Goal: Task Accomplishment & Management: Complete application form

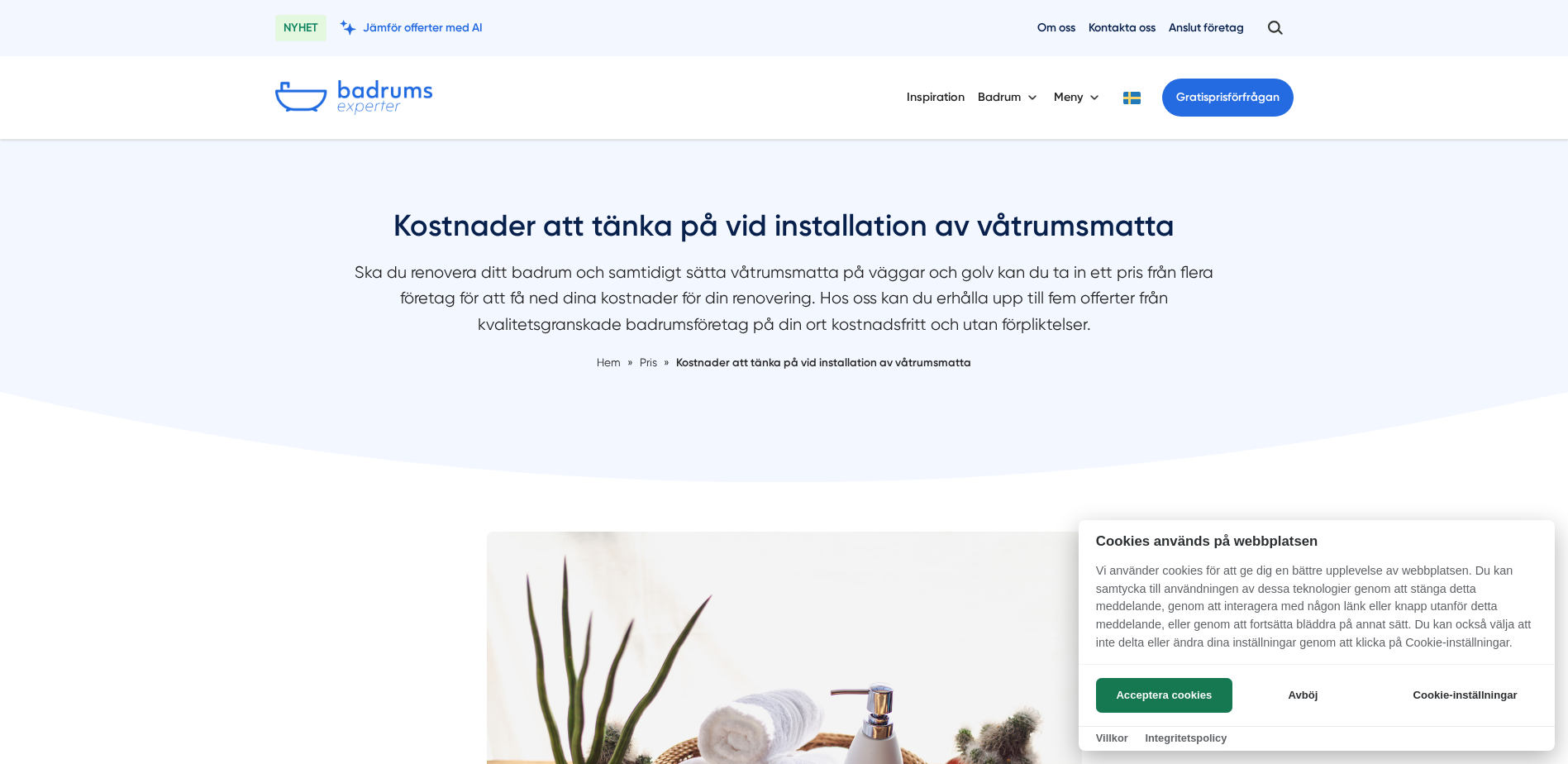
click at [310, 427] on div at bounding box center [784, 382] width 1568 height 764
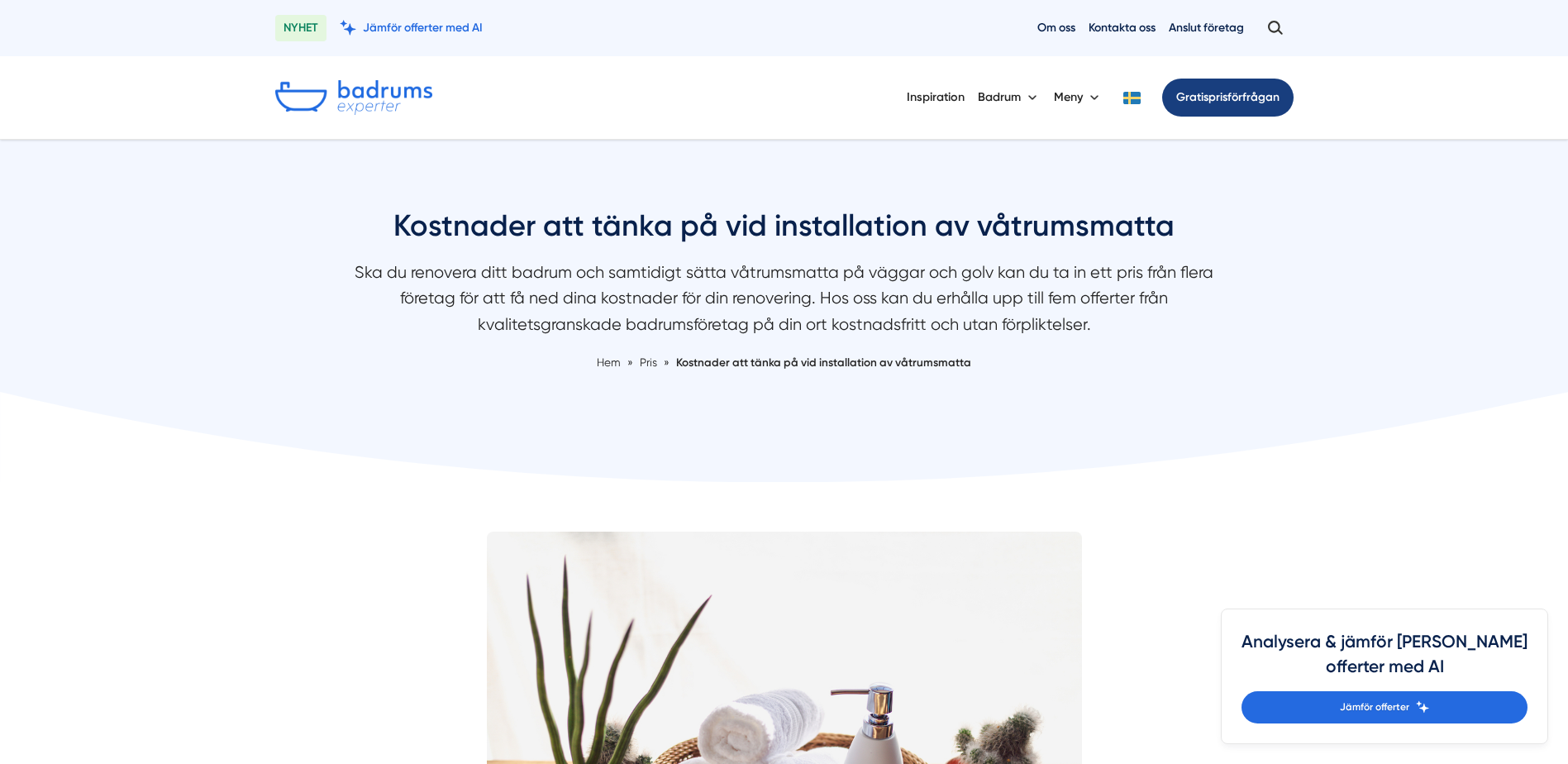
click at [1261, 88] on link "Gratis prisförfrågan" at bounding box center [1228, 97] width 131 height 38
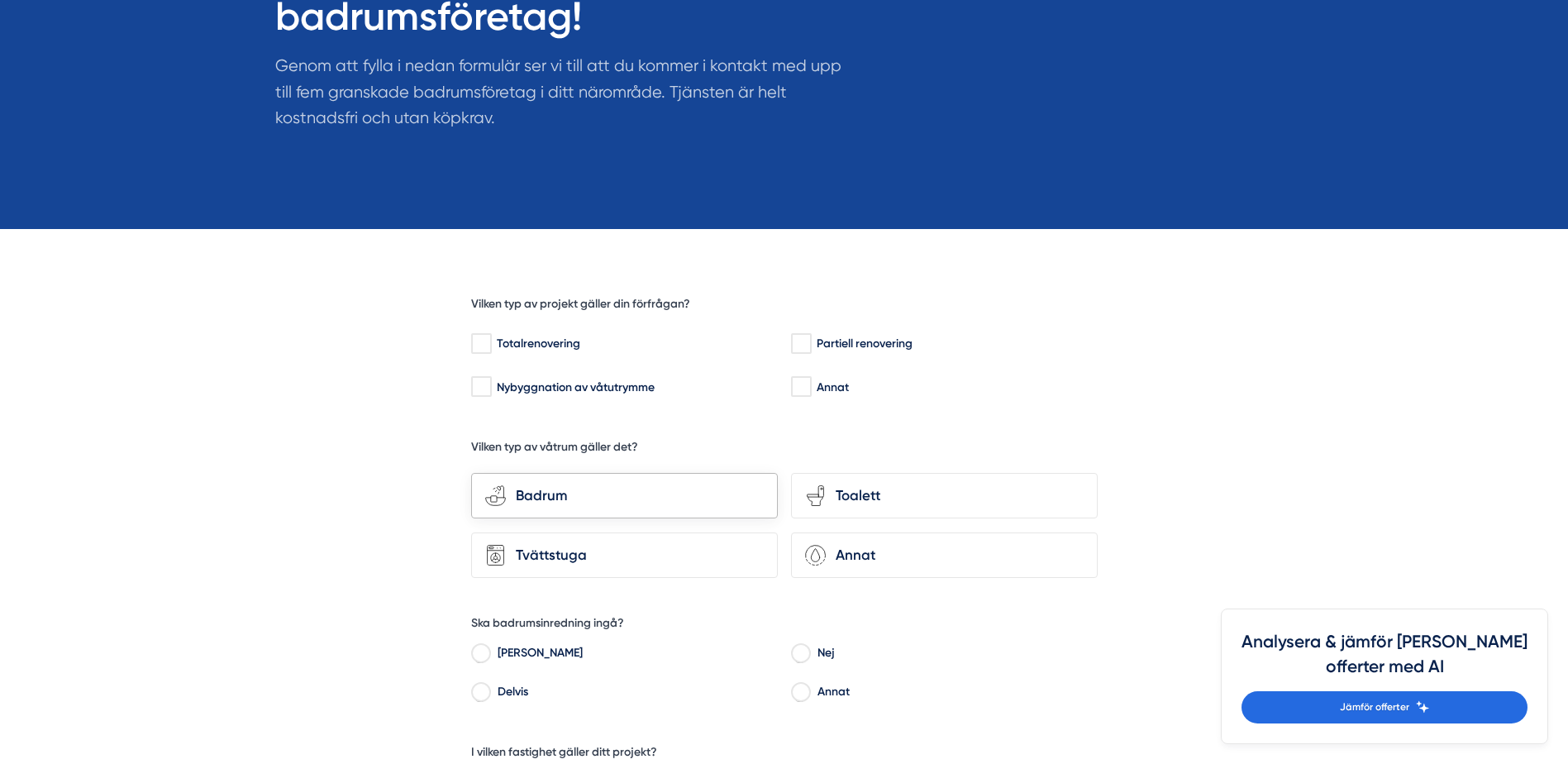
scroll to position [331, 0]
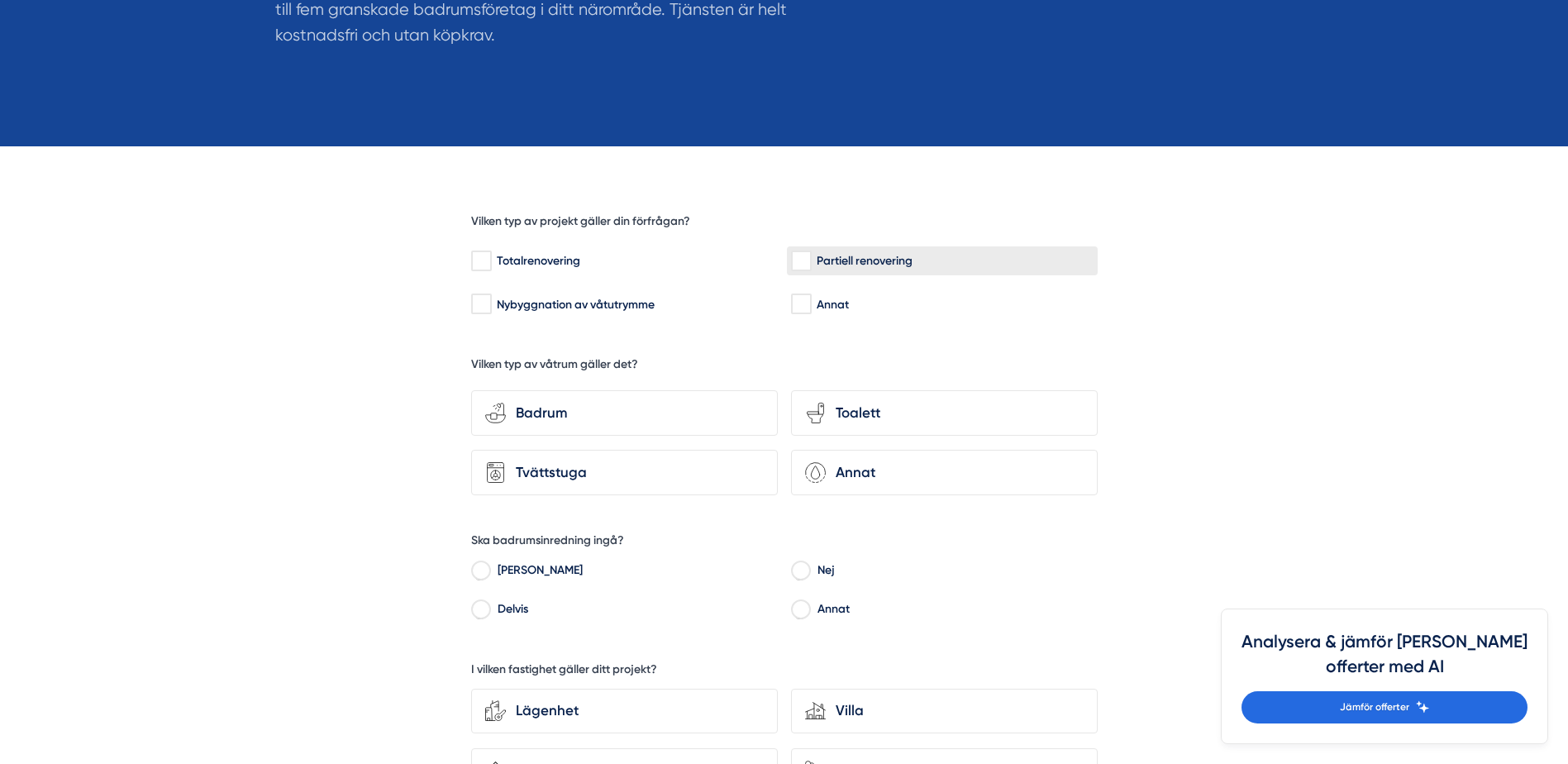
click at [816, 254] on div "Partiell renovering" at bounding box center [942, 261] width 302 height 17
click at [810, 254] on input "Partiell renovering" at bounding box center [800, 261] width 19 height 17
checkbox input "true"
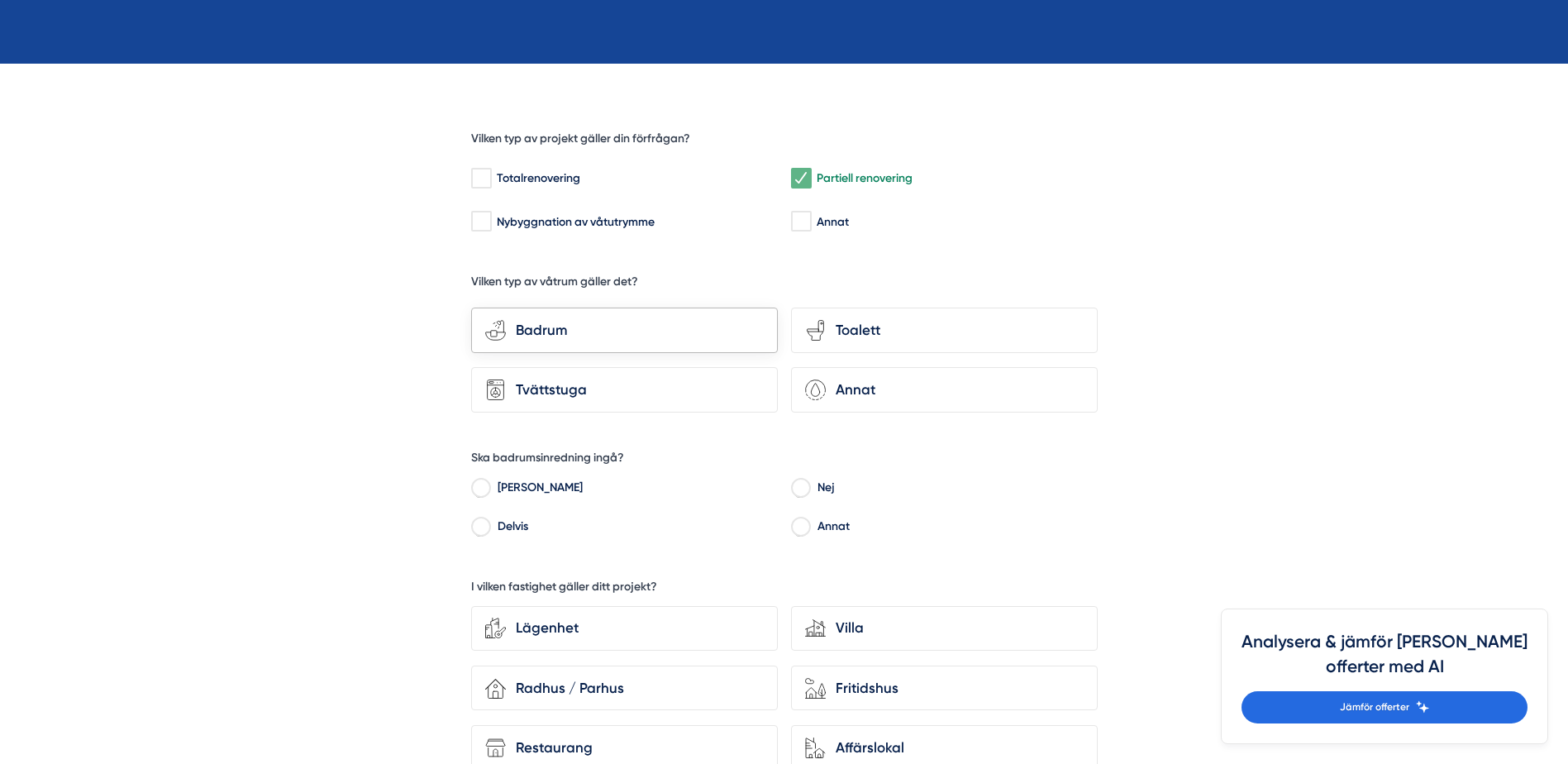
click at [645, 332] on div "Badrum" at bounding box center [635, 330] width 258 height 22
click at [0, 0] on input "bathroom-tub-towel Badrum" at bounding box center [0, 0] width 0 height 0
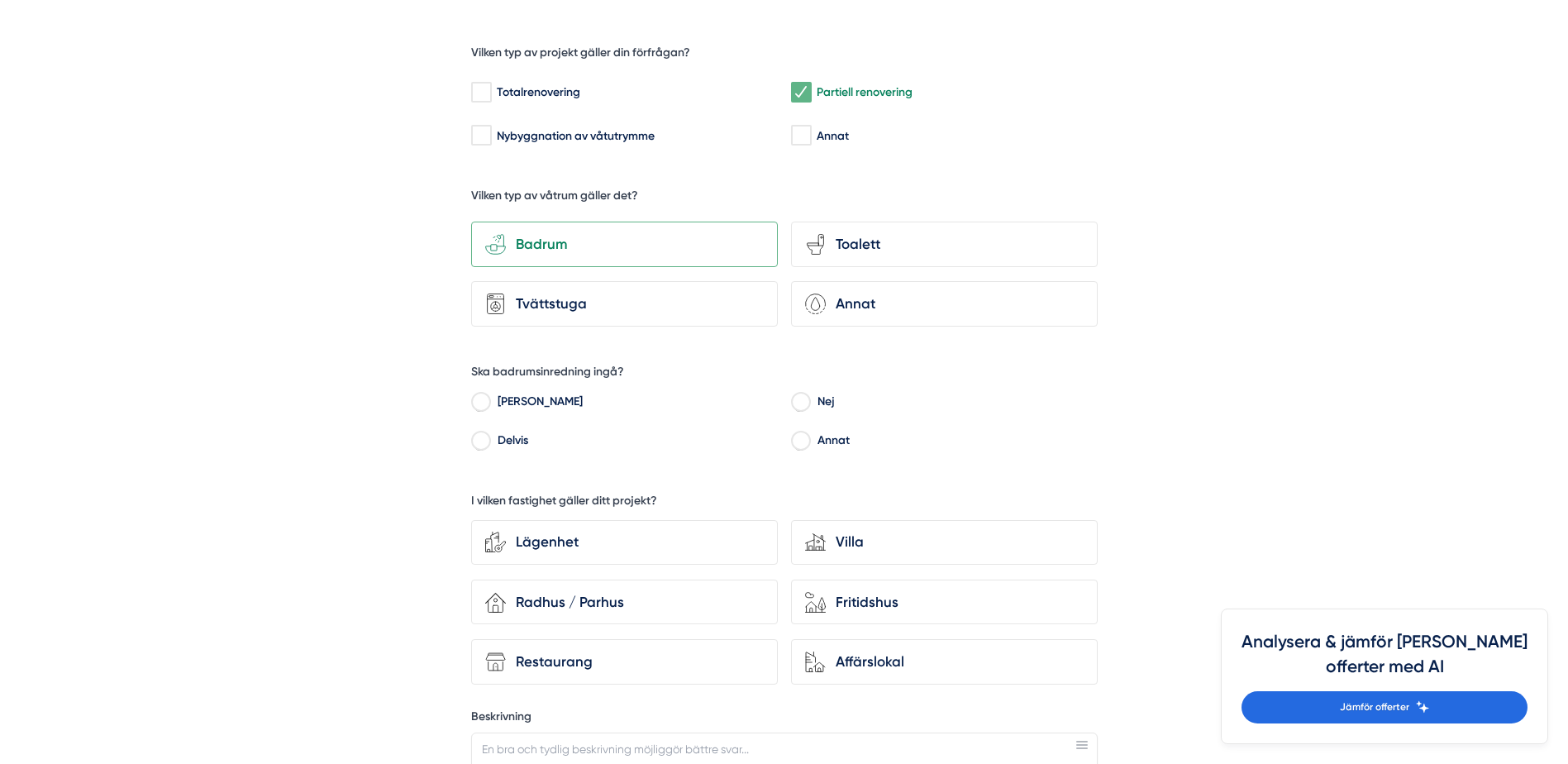
scroll to position [578, 0]
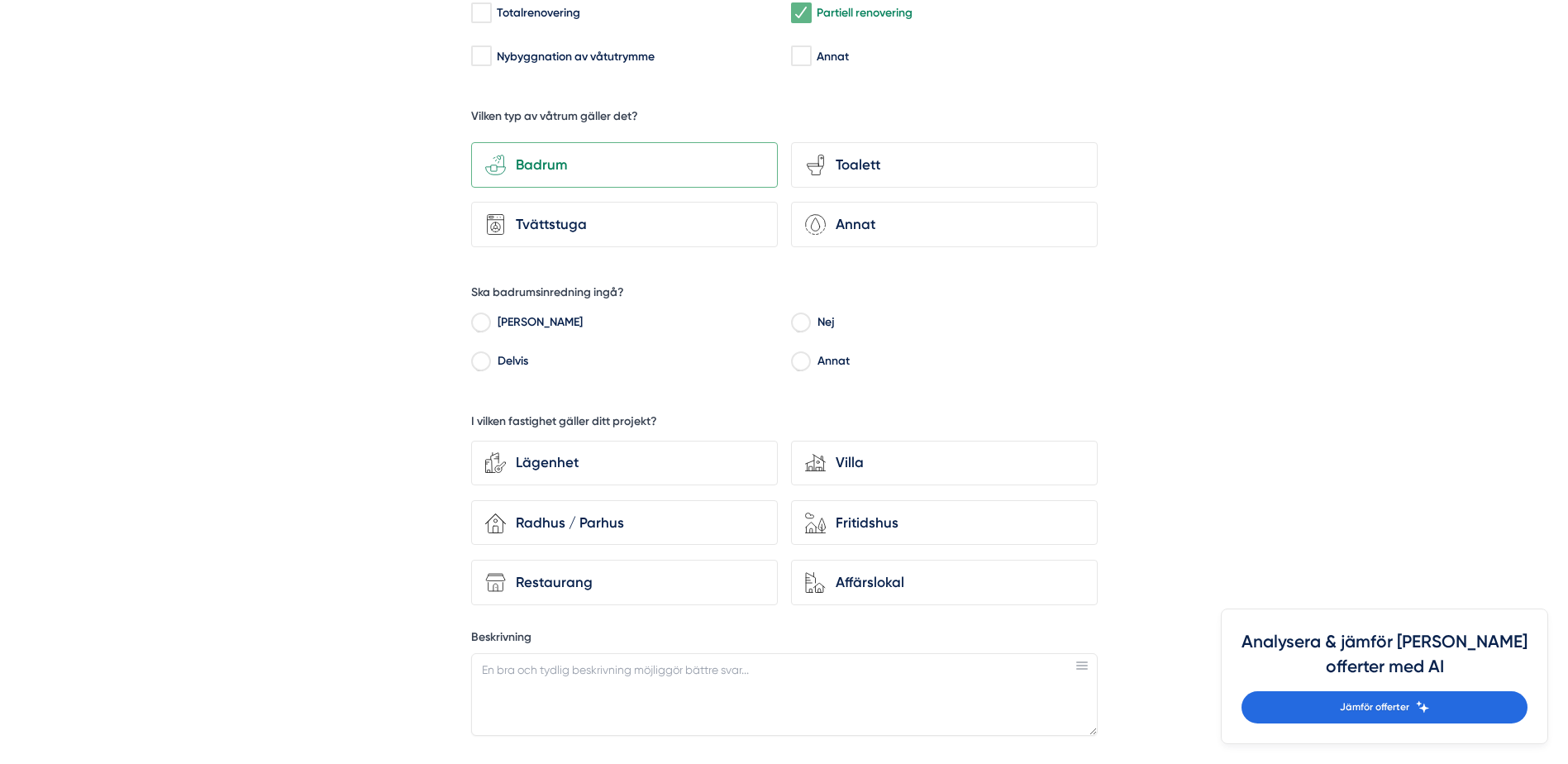
click at [814, 326] on label "Nej" at bounding box center [953, 324] width 288 height 25
click at [810, 326] on input "Nej" at bounding box center [800, 324] width 19 height 15
radio input "true"
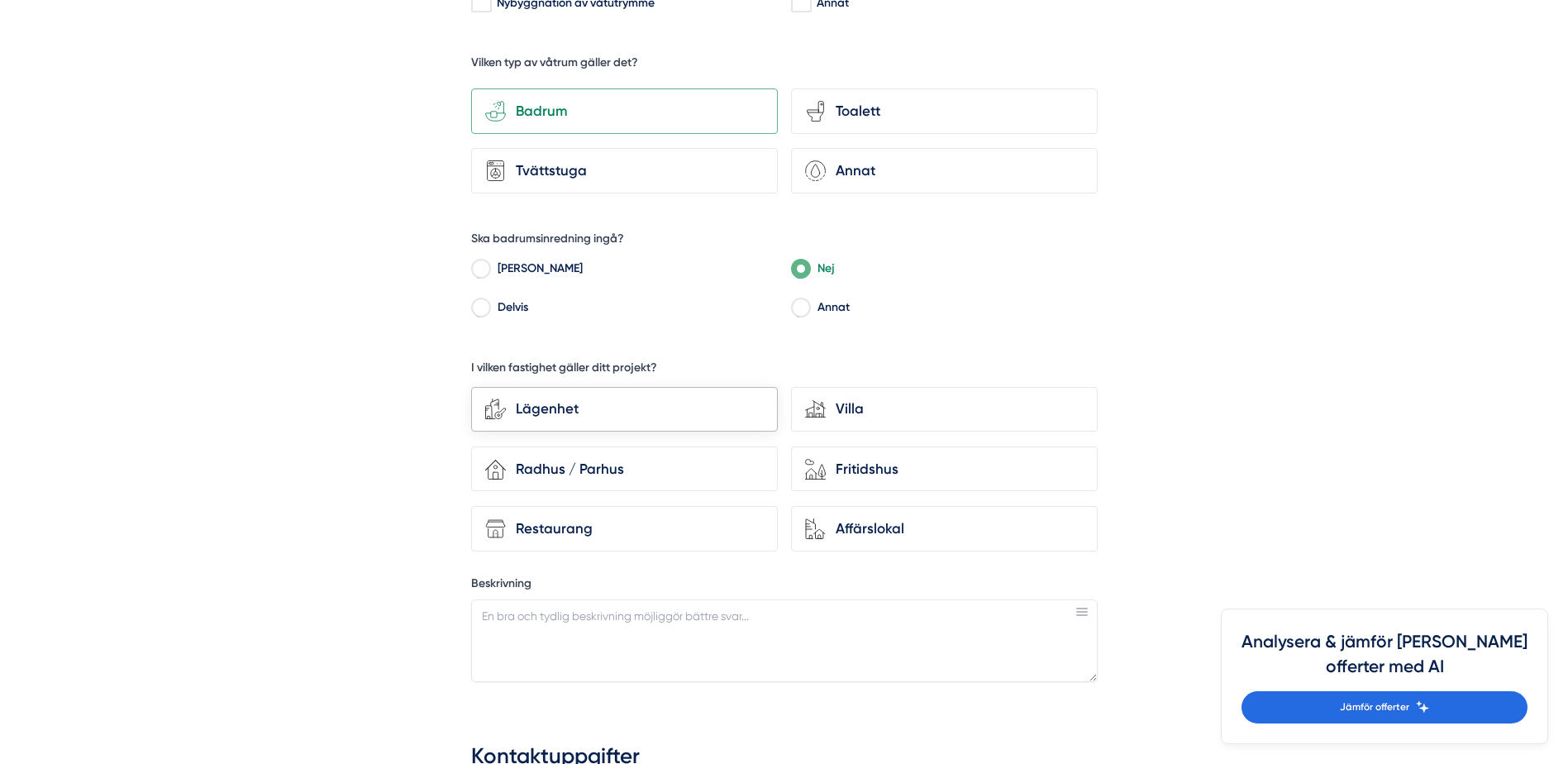
scroll to position [662, 0]
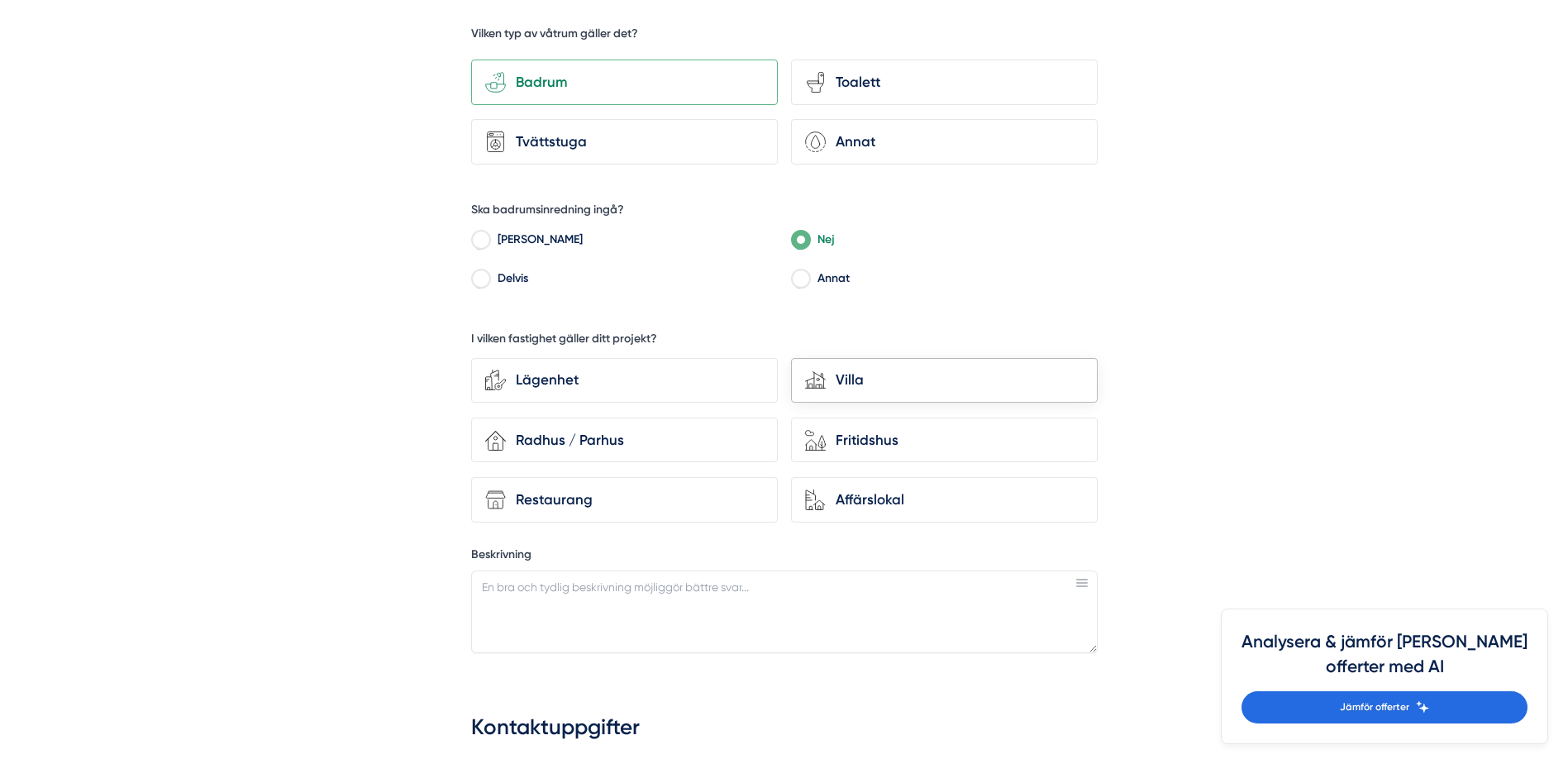
click at [849, 377] on div "Villa" at bounding box center [955, 380] width 258 height 22
click at [0, 0] on input "house-modern Villa" at bounding box center [0, 0] width 0 height 0
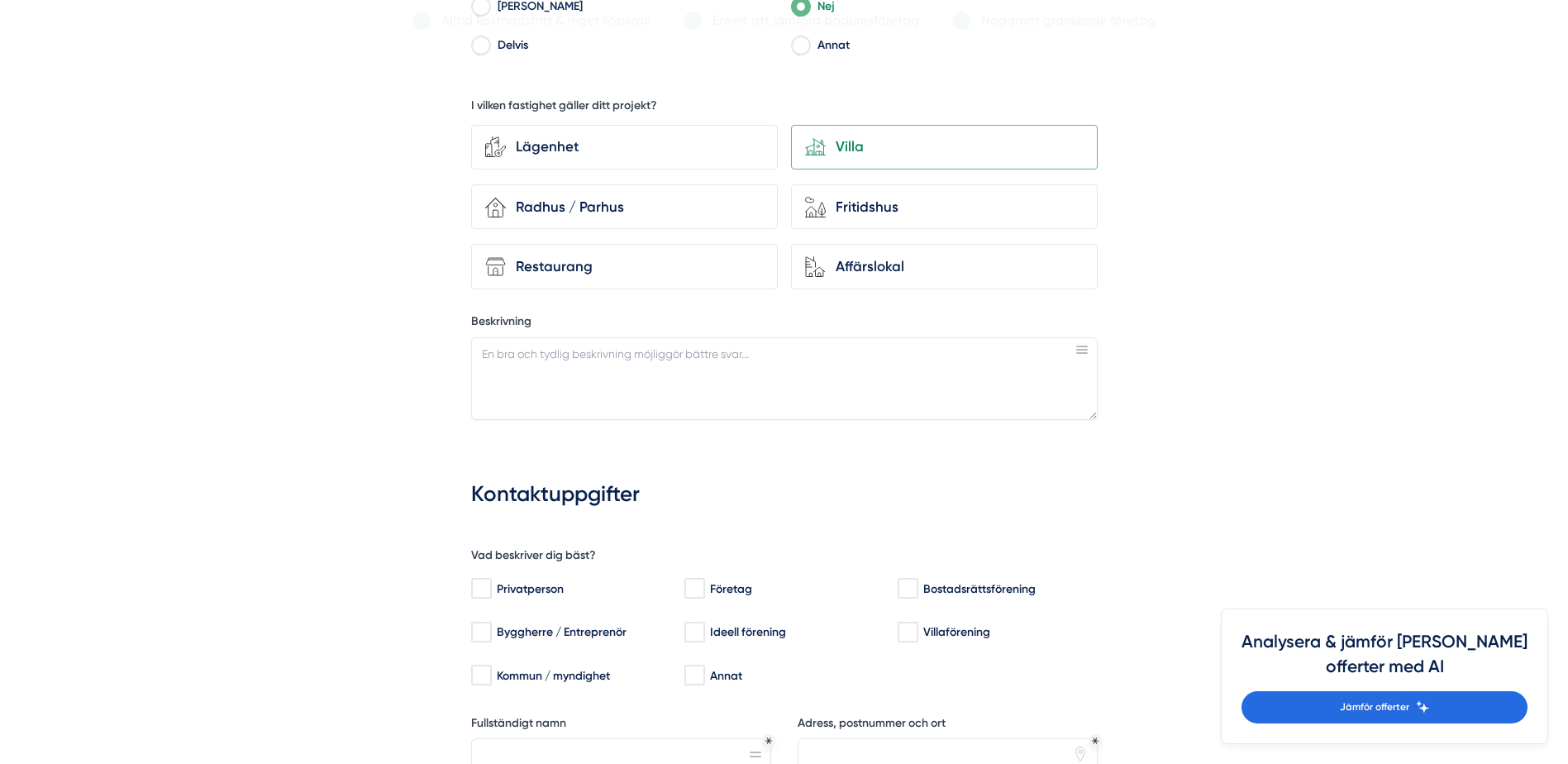
scroll to position [909, 0]
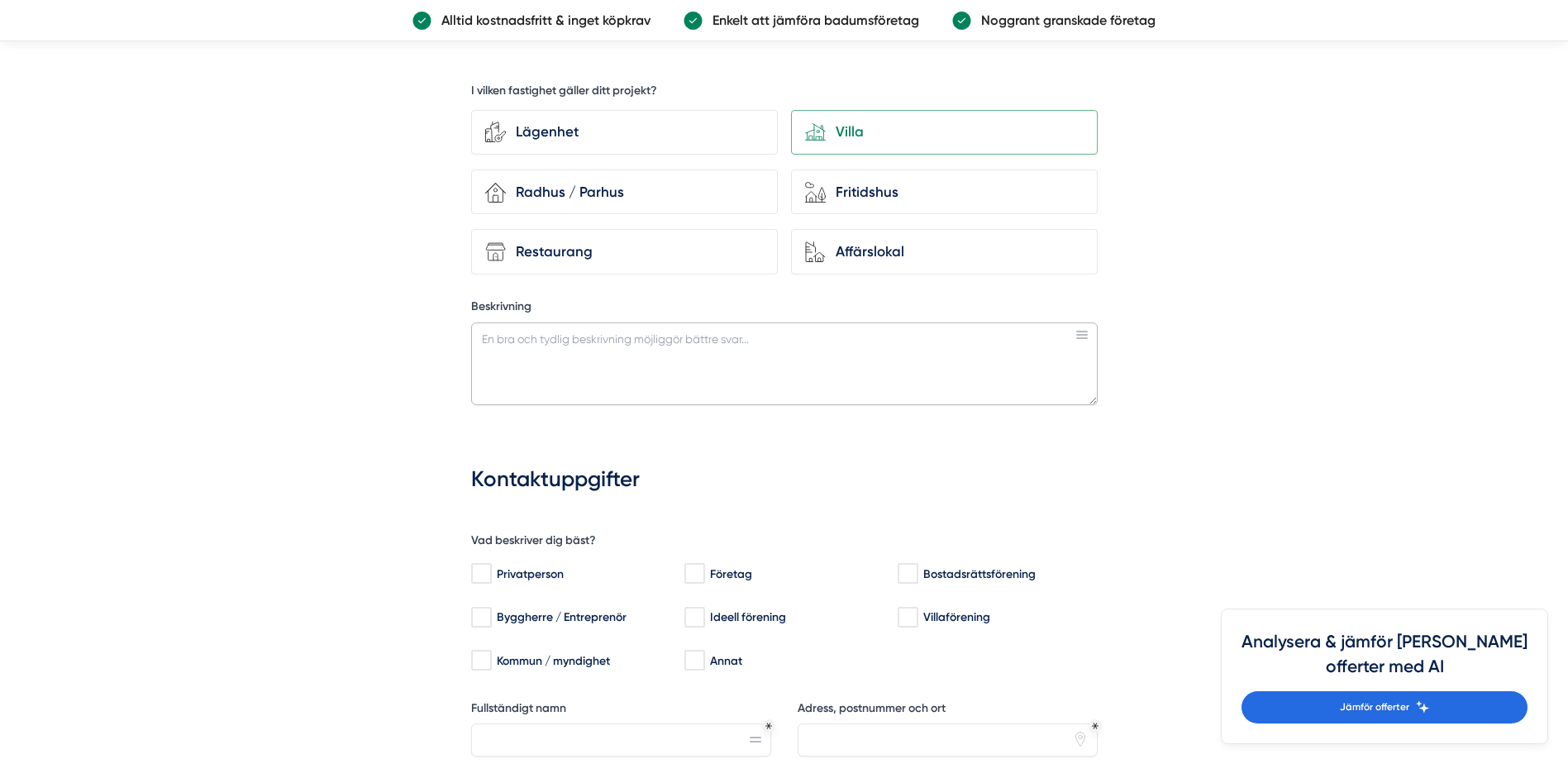
click at [560, 361] on textarea "Beskrivning" at bounding box center [784, 363] width 627 height 82
click at [772, 343] on textarea "Byte av våtrumsamtta golv samt byte av äldre gjutjärnbrunn" at bounding box center [784, 363] width 627 height 82
drag, startPoint x: 565, startPoint y: 337, endPoint x: 528, endPoint y: 355, distance: 41.1
click at [528, 356] on textarea "Byte av våtrumsamtta golv samt byte av äldre gjutjärnsbrunn" at bounding box center [784, 363] width 627 height 82
click at [568, 339] on textarea "Byte av våtrumsamtta golv samt byte av äldre gjutjärnsbrunn" at bounding box center [784, 363] width 627 height 82
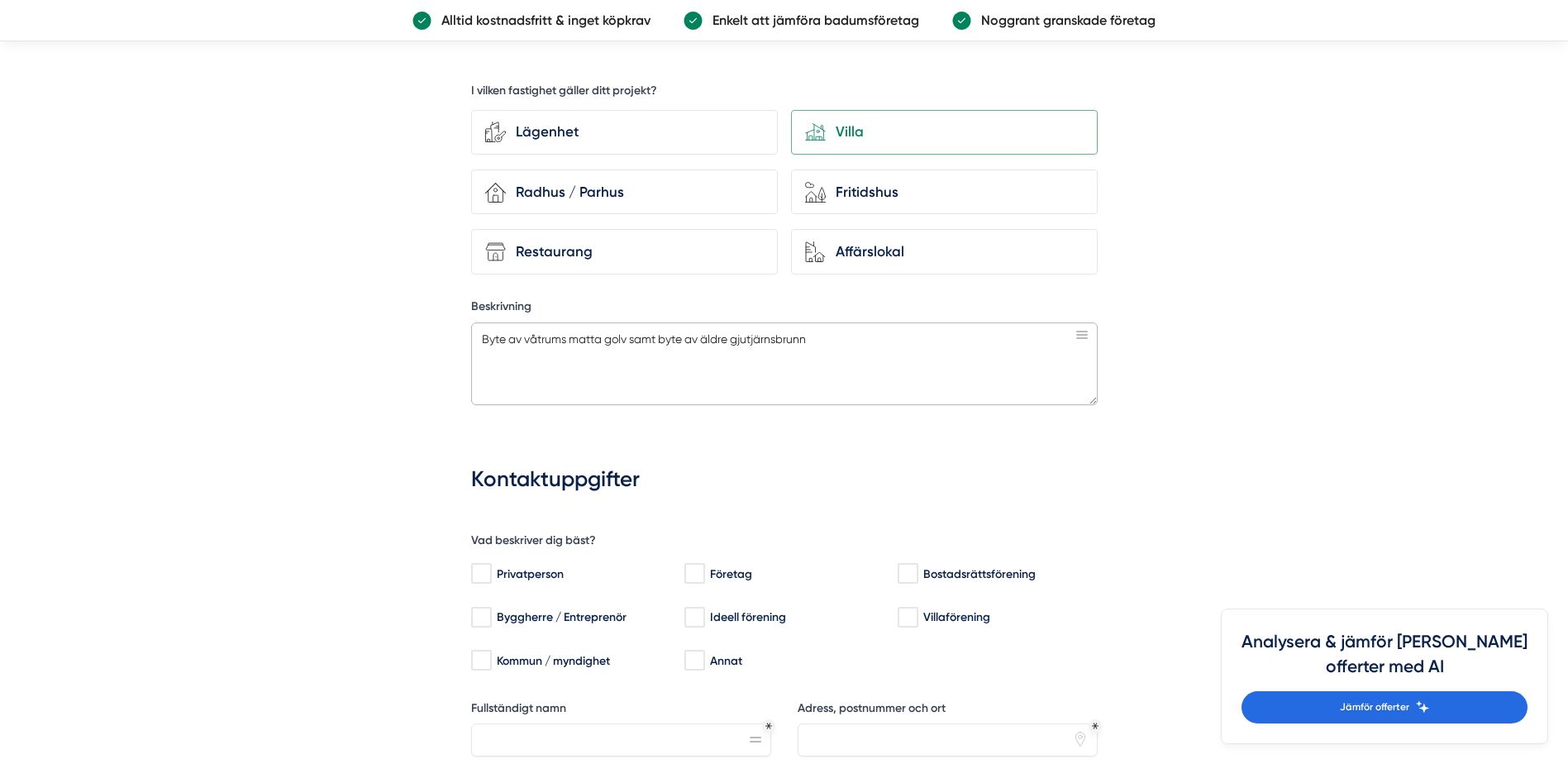
click at [925, 339] on textarea "Byte av våtrums matta golv samt byte av äldre gjutjärnsbrunn" at bounding box center [784, 363] width 627 height 82
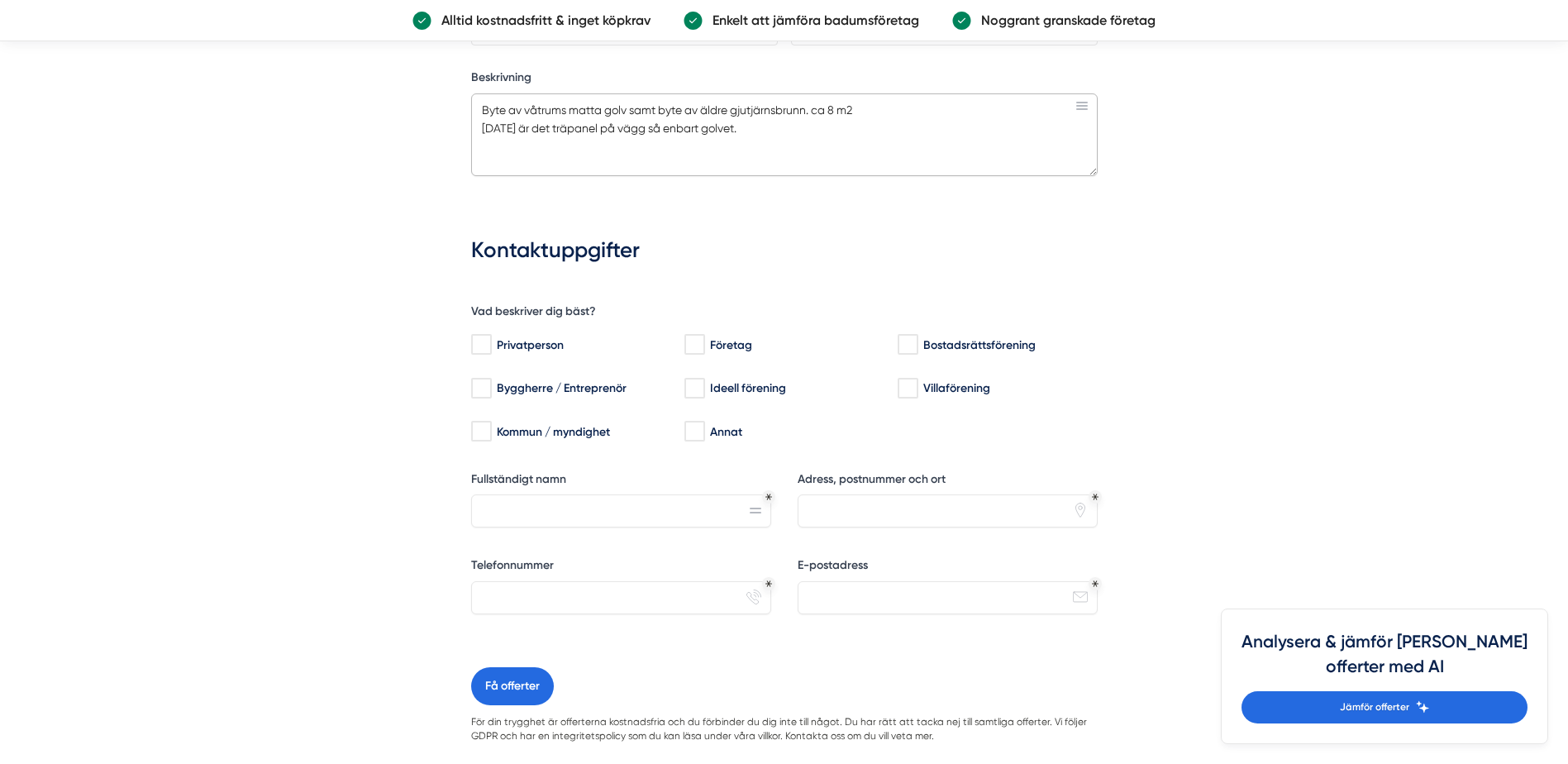
scroll to position [1157, 0]
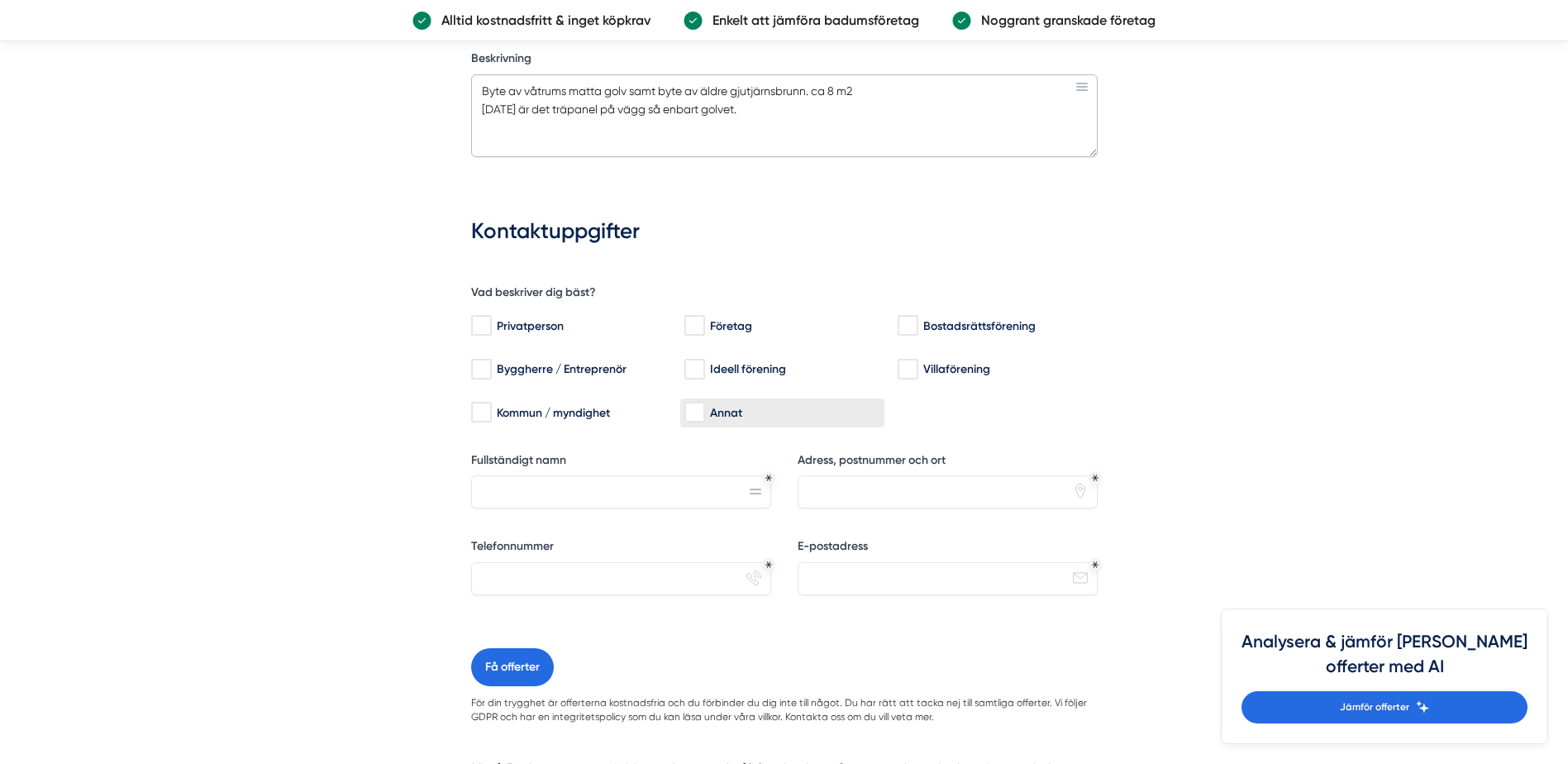
type textarea "Byte av våtrums matta golv samt byte av äldre gjutjärnsbrunn. ca 8 m2 Idag är d…"
click at [704, 408] on input "Annat" at bounding box center [694, 412] width 19 height 17
checkbox input "true"
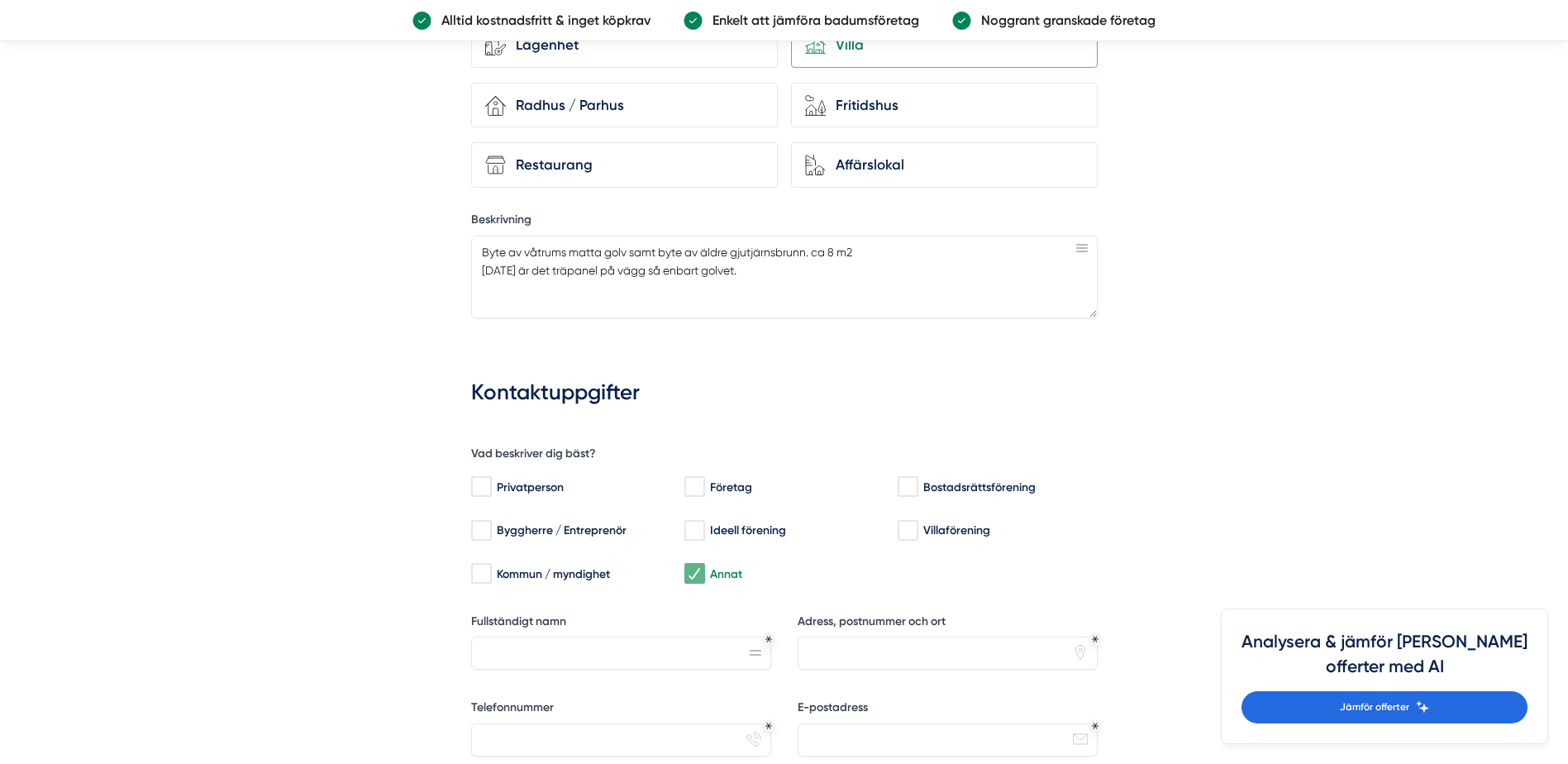
scroll to position [992, 0]
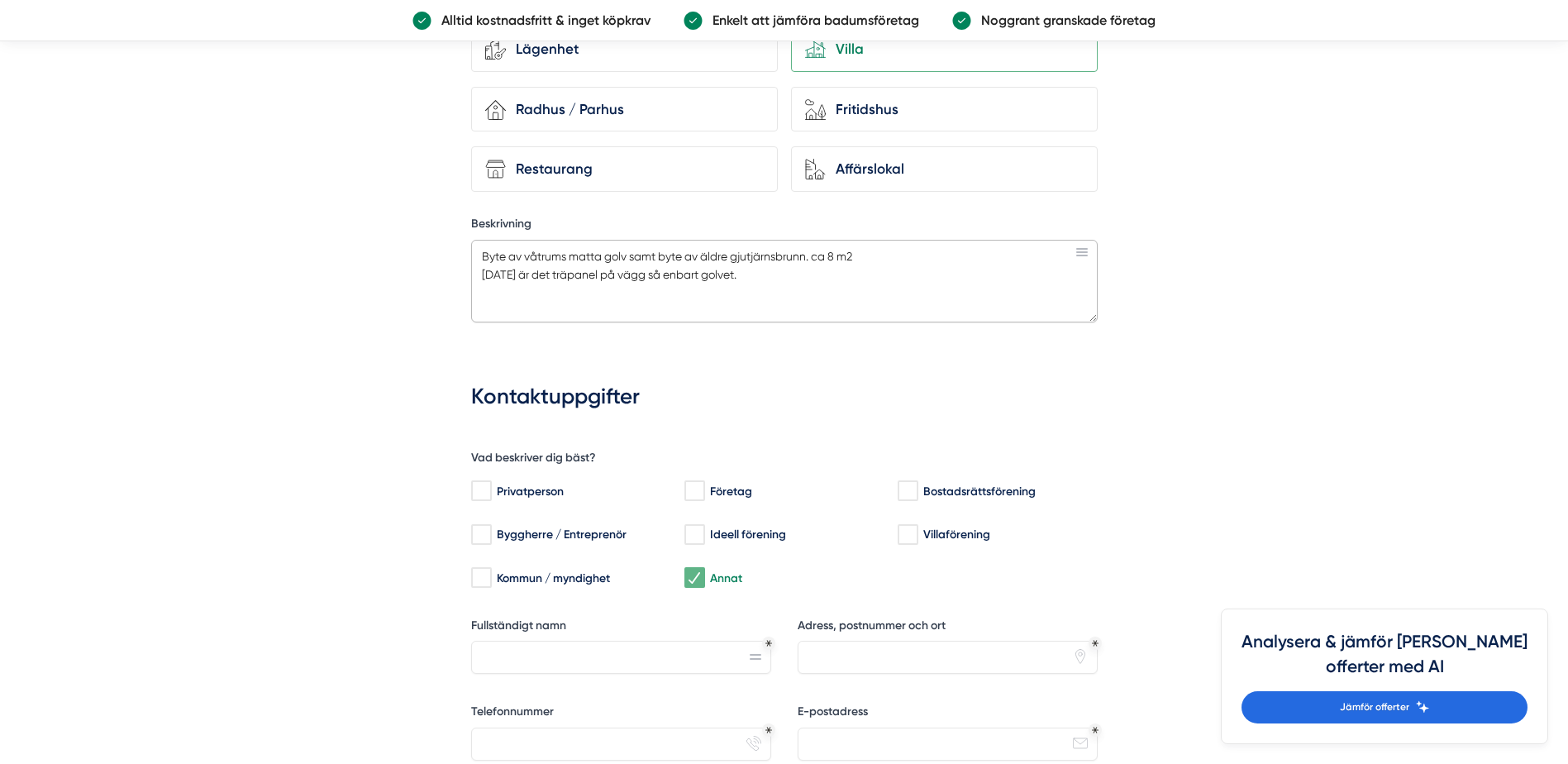
click at [764, 299] on textarea "Byte av våtrums matta golv samt byte av äldre gjutjärnsbrunn. ca 8 m2 Idag är d…" at bounding box center [784, 280] width 627 height 82
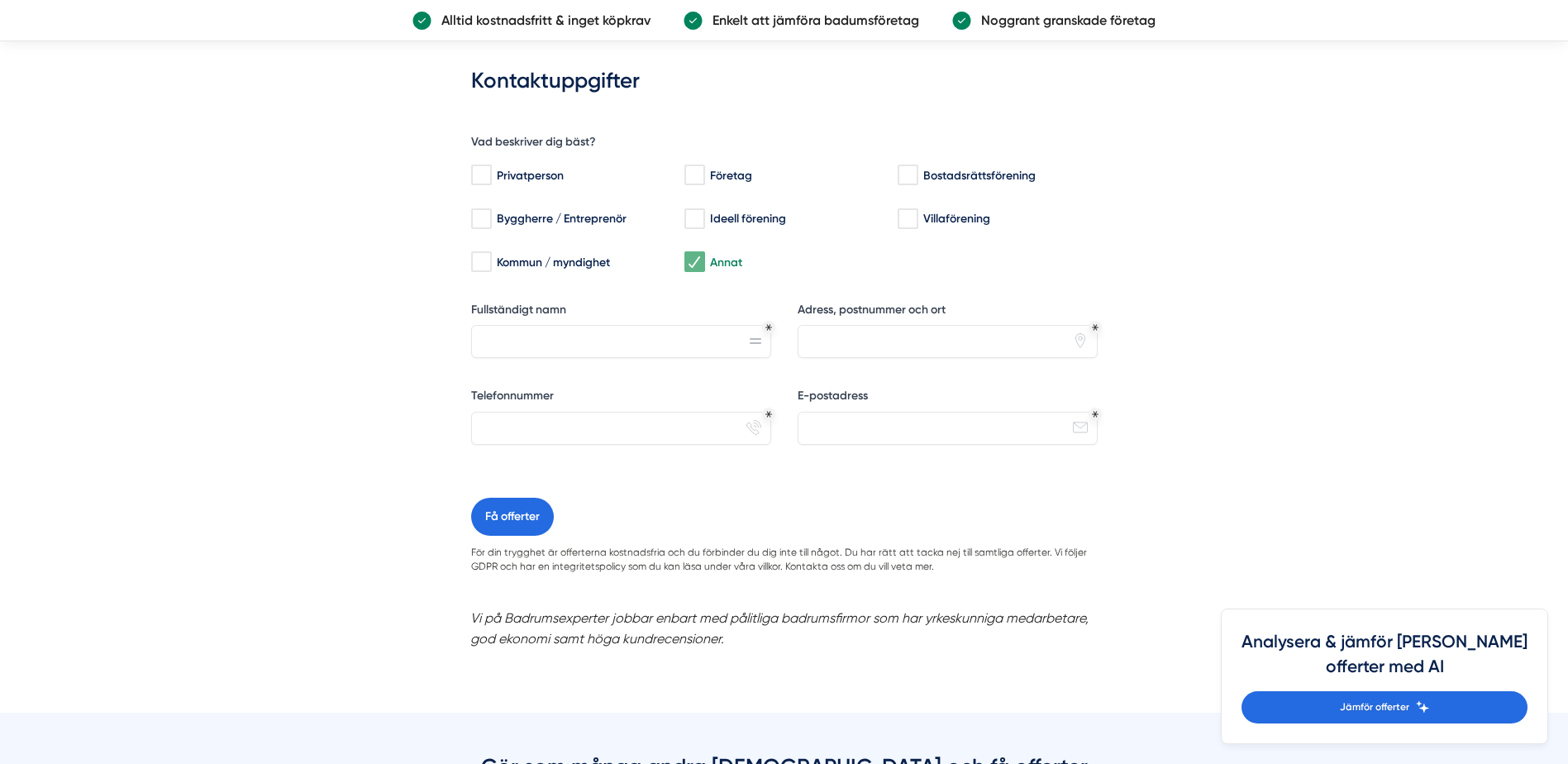
scroll to position [1322, 0]
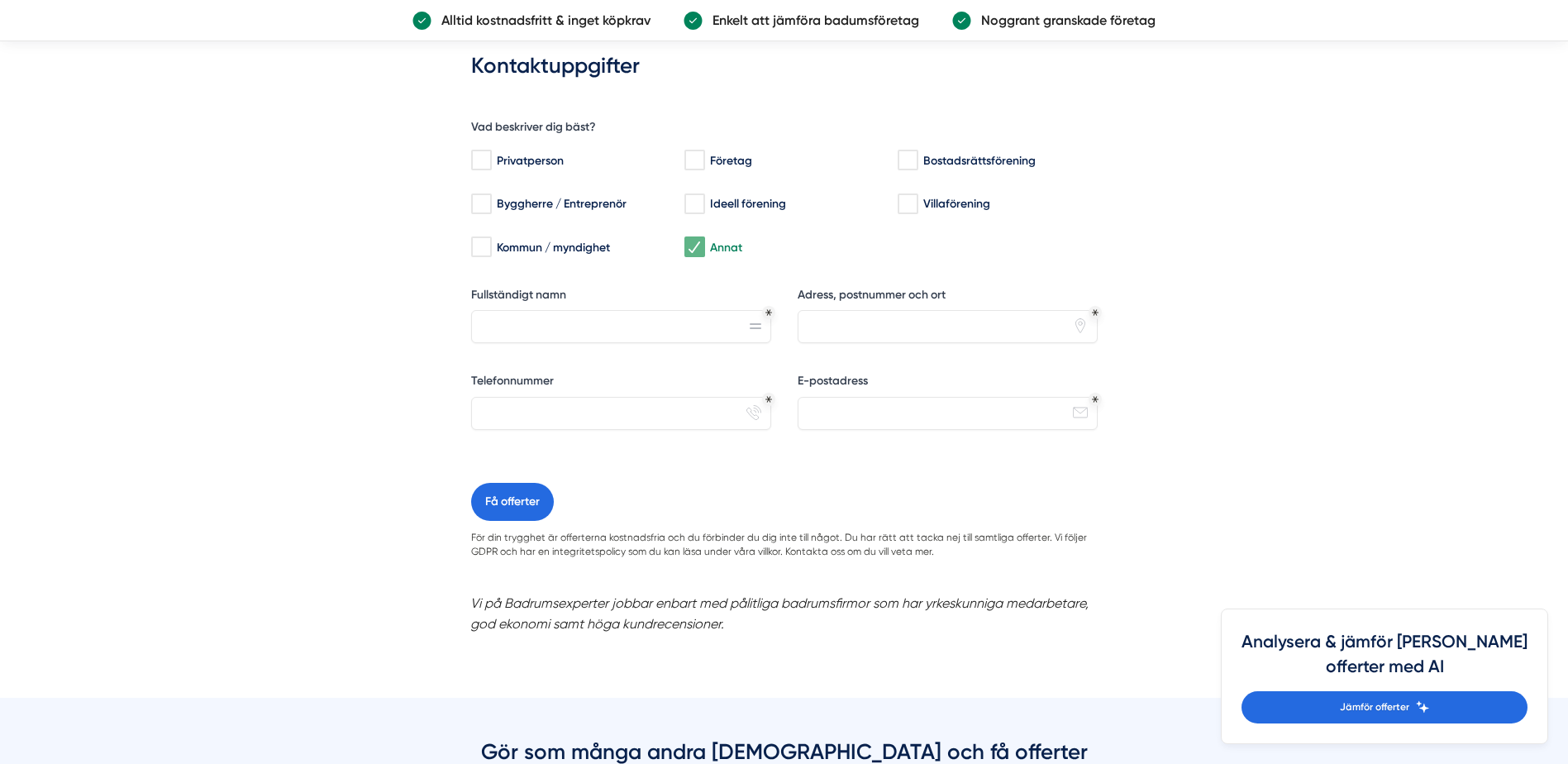
type textarea "Byte av våtrums matta golv samt byte av äldre gjutjärnsbrunn. ca 8 m2 Idag är d…"
click at [633, 329] on input "Fullständigt namn" at bounding box center [621, 326] width 300 height 33
type input "joachim Ejderhäll"
type input "mullberget 10"
click at [580, 417] on input "Telefonnummer" at bounding box center [621, 412] width 300 height 33
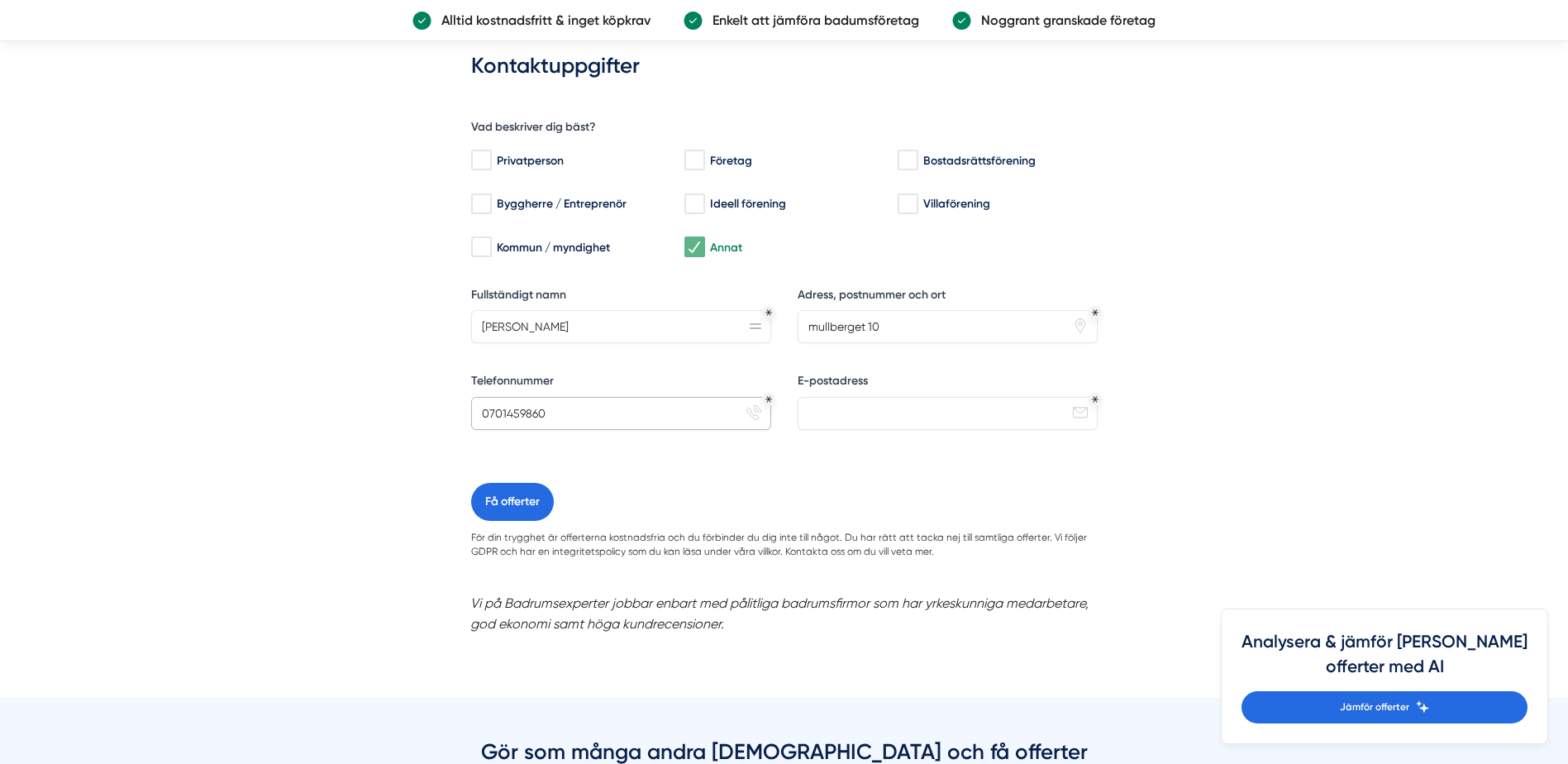
type input "0701459860"
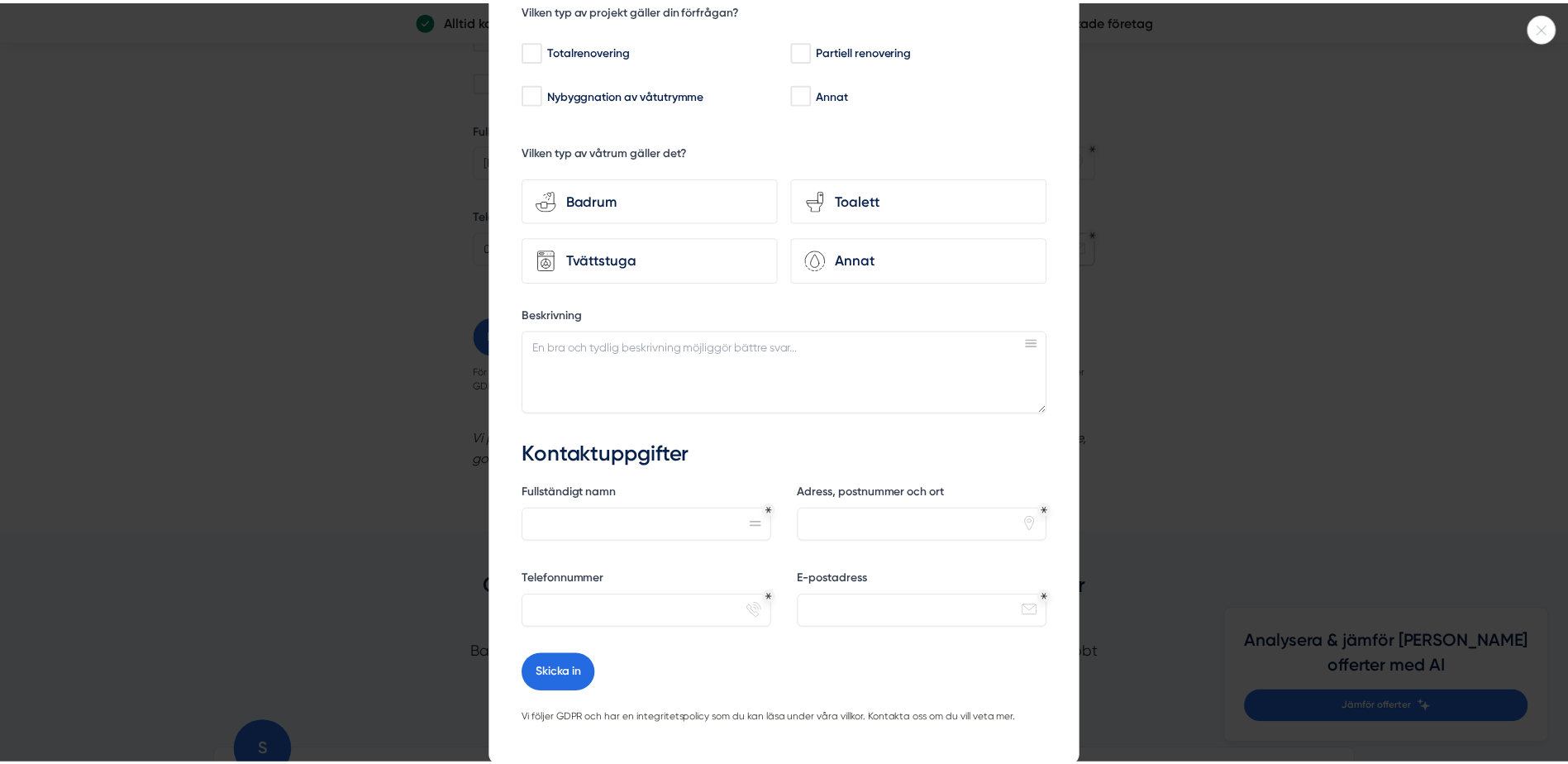
scroll to position [224, 0]
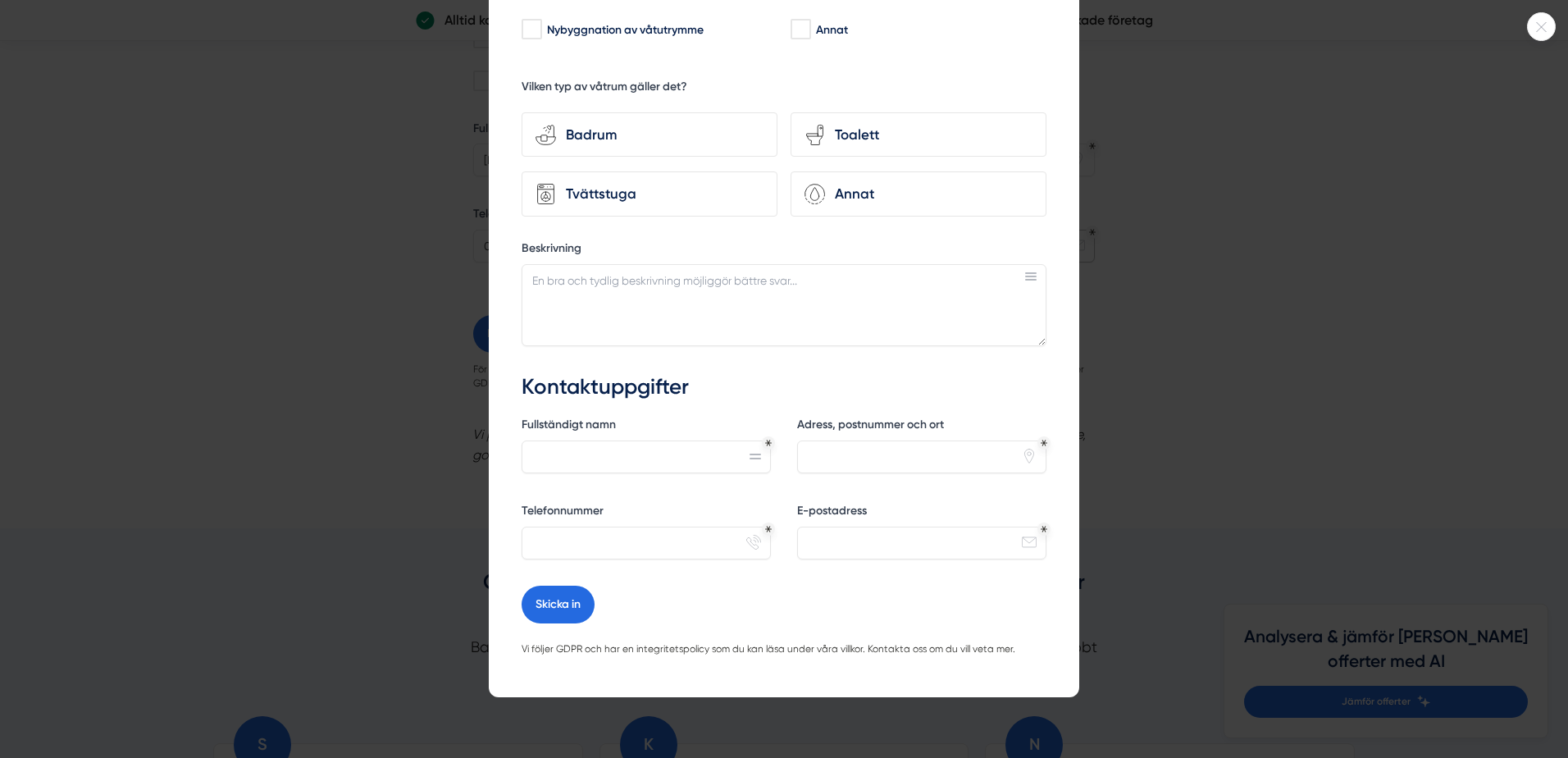
type input "joachim.ejderhall@skandiamaklarna.se"
click at [1543, 36] on div at bounding box center [1540, 26] width 29 height 29
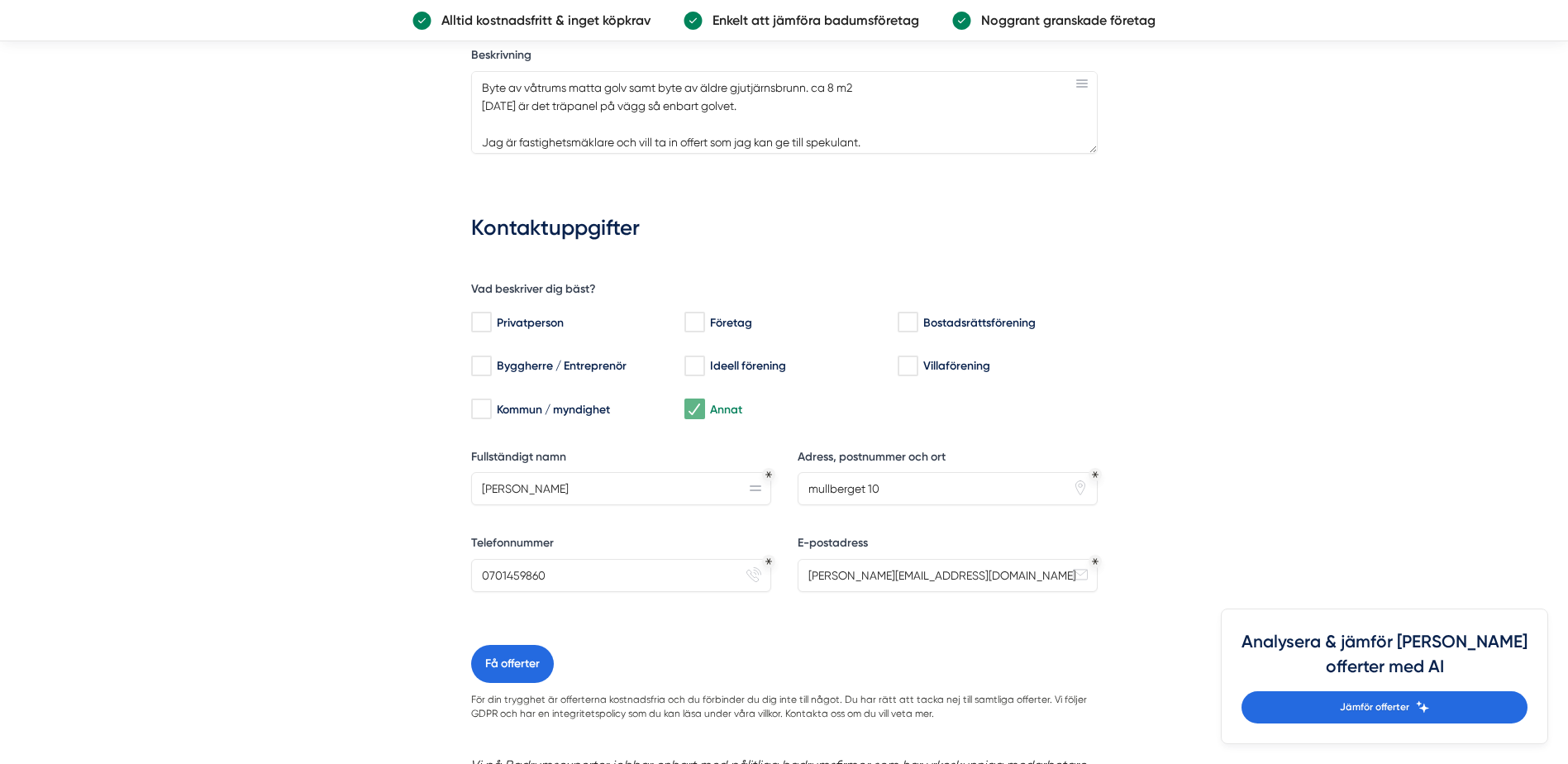
scroll to position [1405, 0]
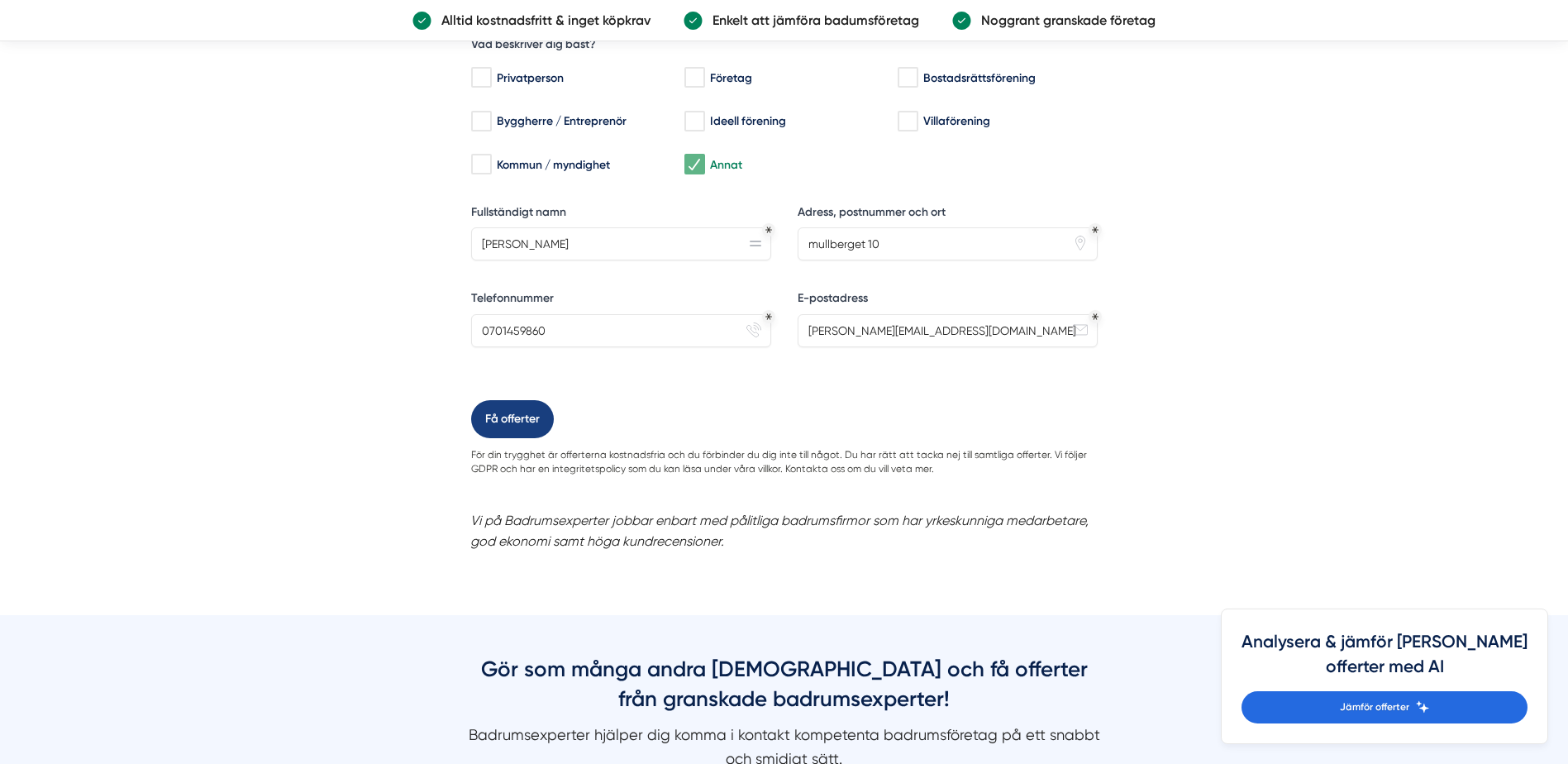
click at [507, 425] on button "Få offerter" at bounding box center [512, 419] width 82 height 38
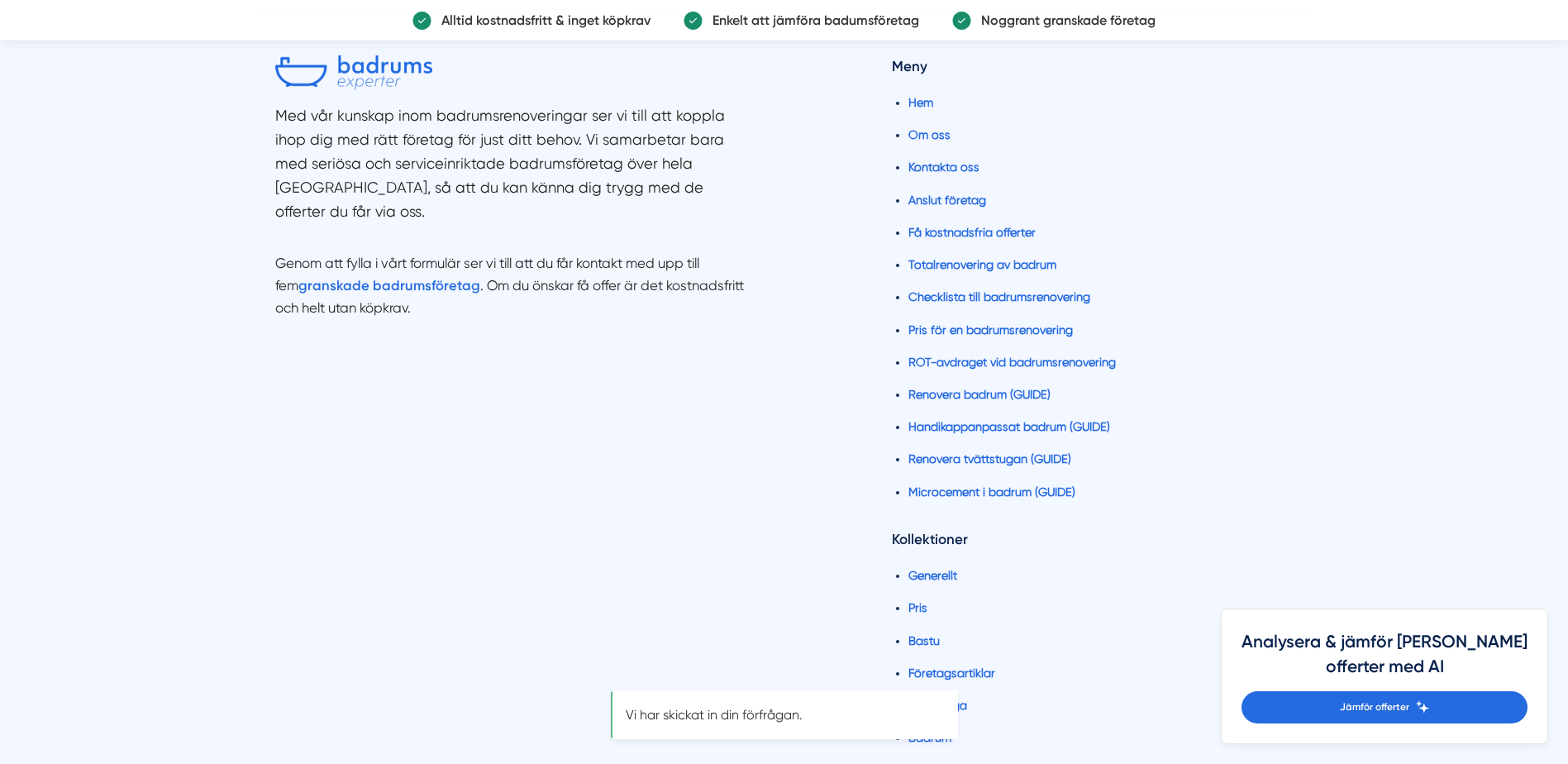
scroll to position [0, 0]
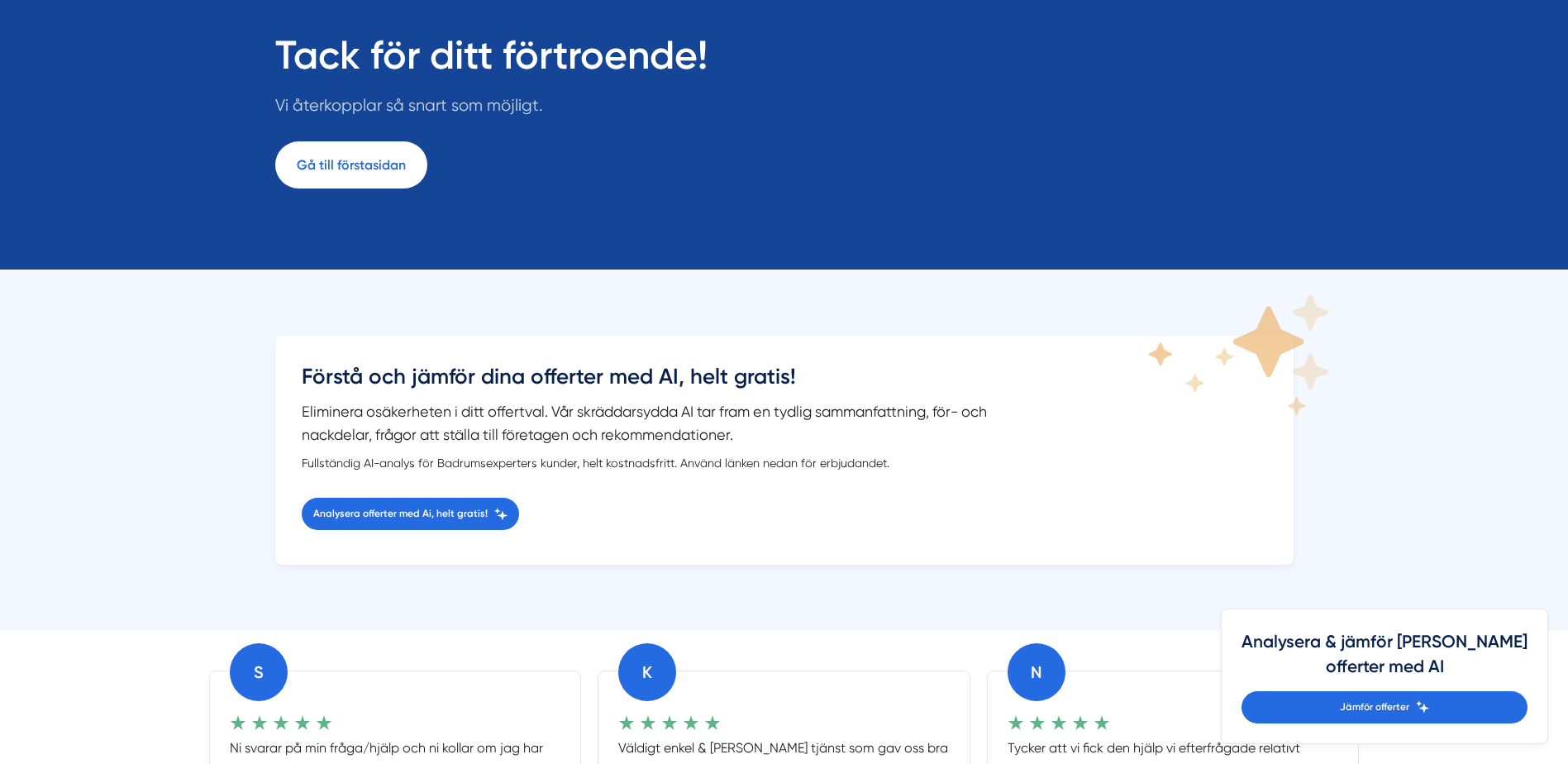
scroll to position [331, 0]
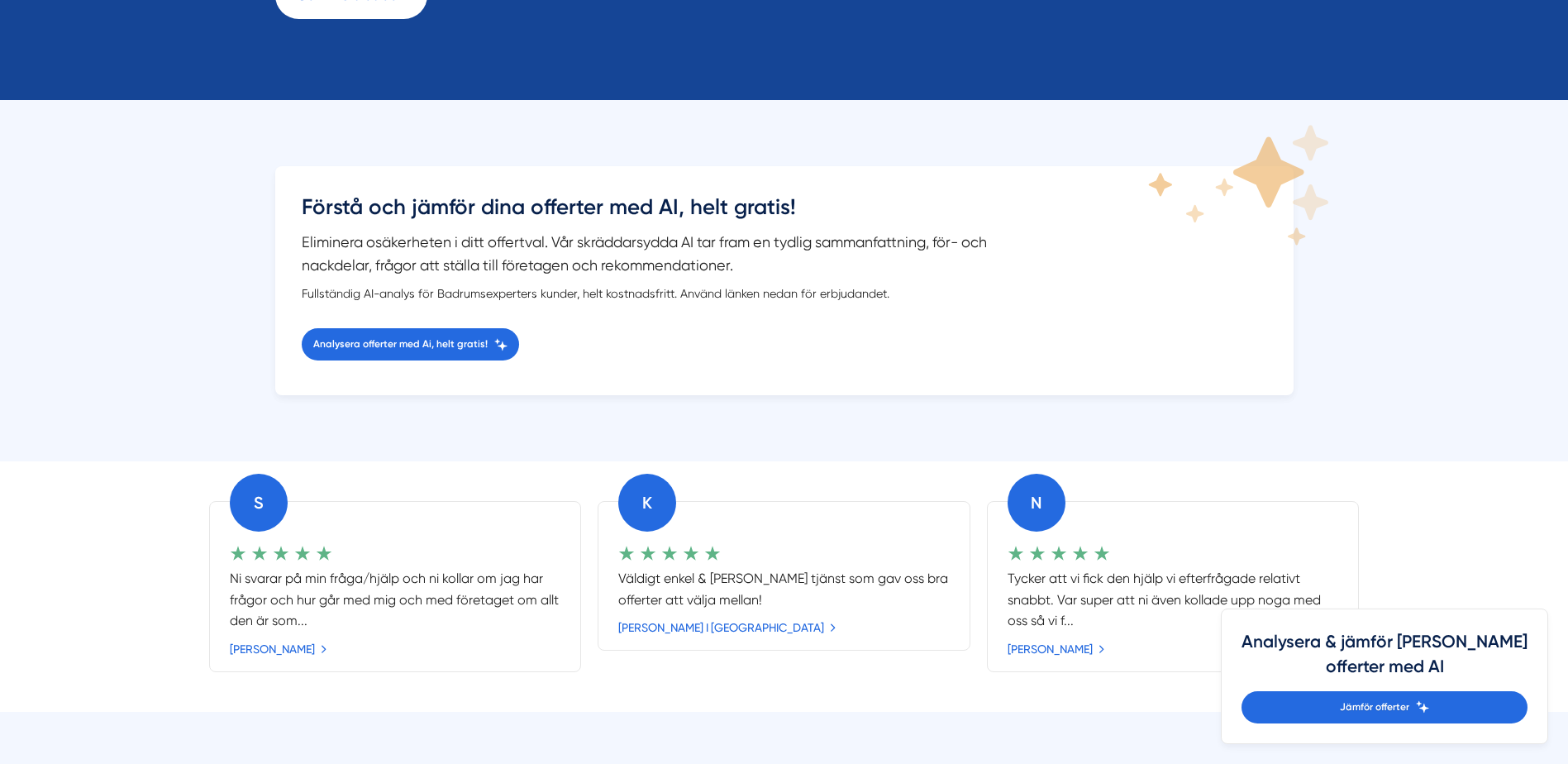
click at [1056, 615] on p "Tycker att vi fick den hjälp vi efterfrågade relativt snabbt. Var super att ni …" at bounding box center [1174, 599] width 332 height 63
click at [1072, 645] on link "[PERSON_NAME]" at bounding box center [1057, 649] width 100 height 18
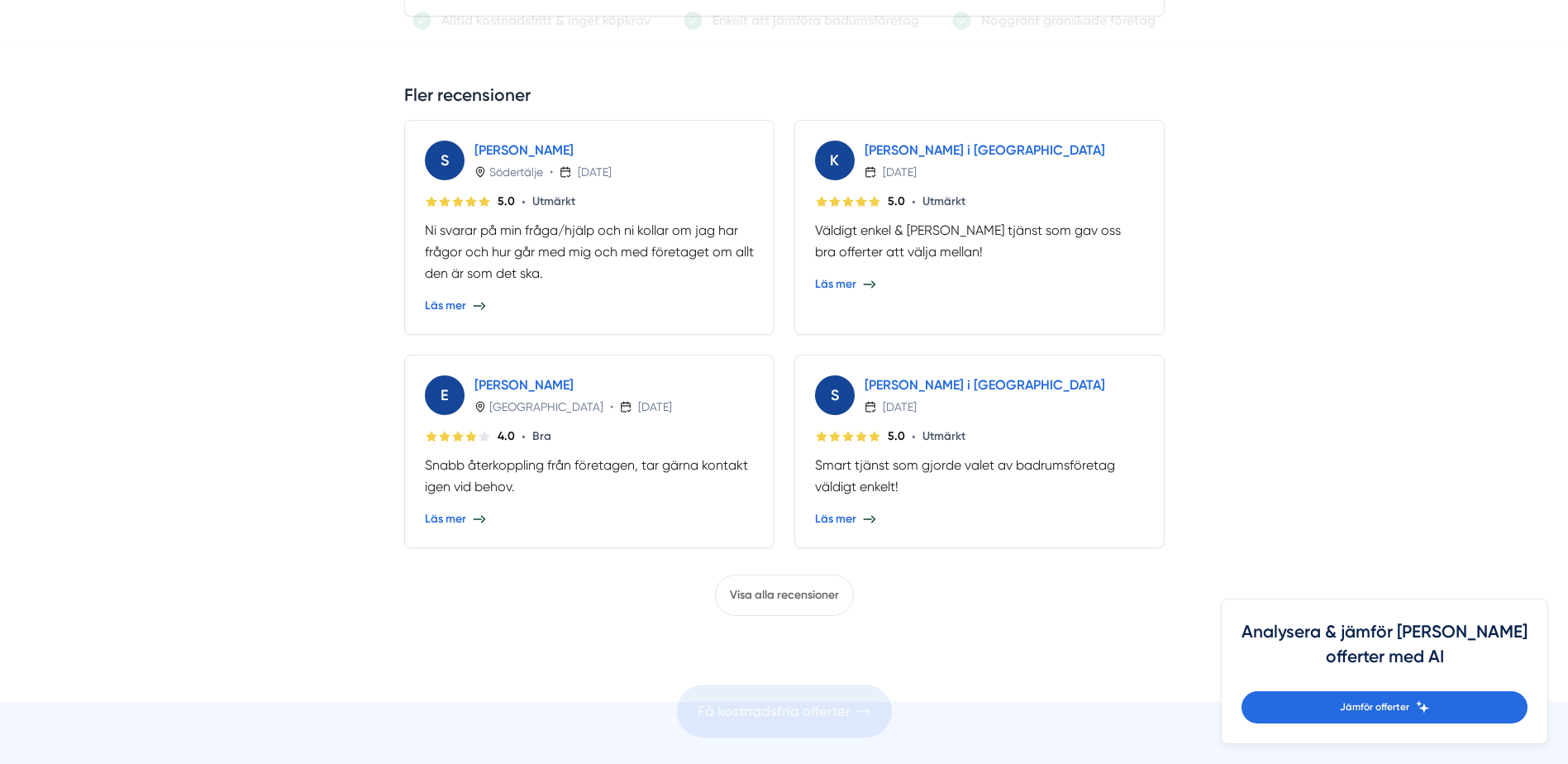
scroll to position [662, 0]
